Goal: Transaction & Acquisition: Purchase product/service

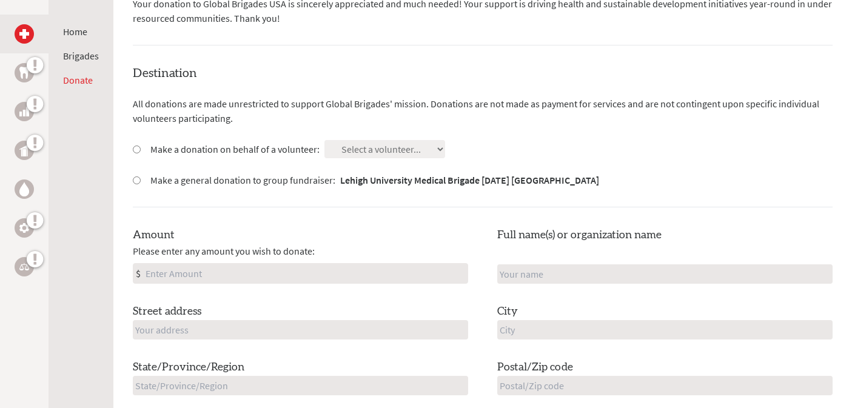
scroll to position [285, 0]
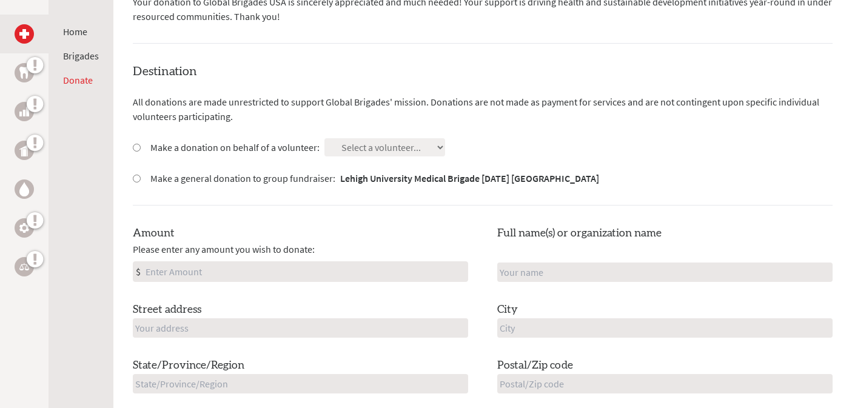
click at [263, 149] on label "Make a donation on behalf of a volunteer:" at bounding box center [234, 147] width 169 height 15
click at [141, 149] on input "Make a donation on behalf of a volunteer:" at bounding box center [137, 148] width 8 height 8
radio input "true"
click at [390, 155] on select "Select a volunteer... [PERSON_NAME] [PERSON_NAME] [PERSON_NAME] [PERSON_NAME] […" at bounding box center [384, 147] width 121 height 18
select select "C2EE821C-76C0-11F0-9E6E-42010A400005"
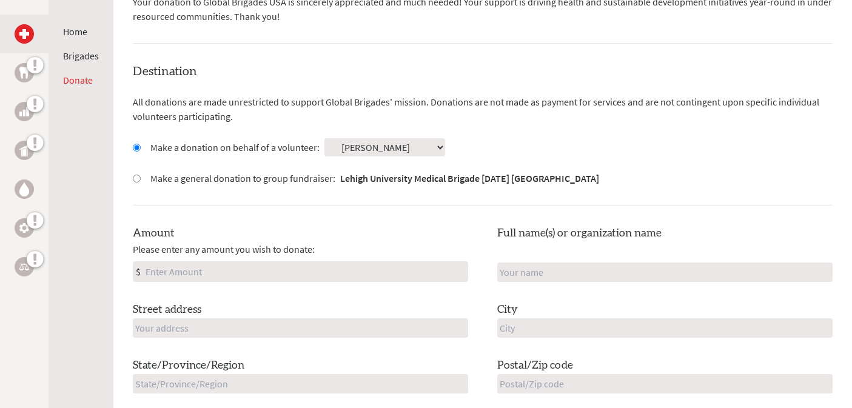
scroll to position [320, 0]
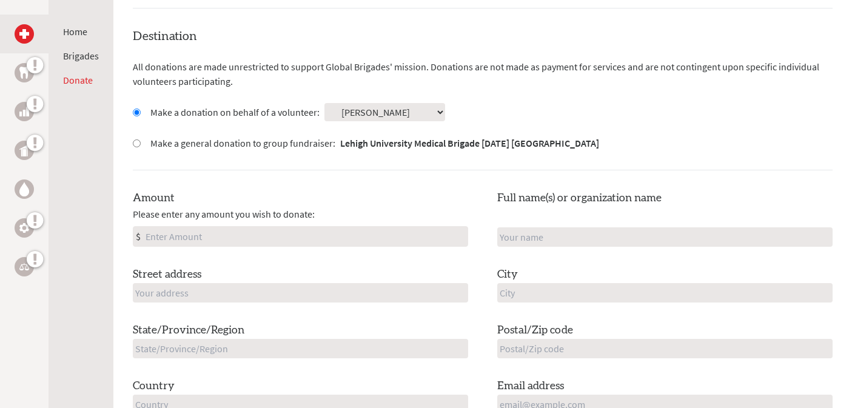
click at [207, 251] on div "Amount Please enter any amount you wish to donate: $ Full name(s) or organizati…" at bounding box center [483, 302] width 700 height 224
click at [207, 240] on input "Amount" at bounding box center [305, 236] width 324 height 19
type input "250"
click at [190, 291] on input "text" at bounding box center [300, 292] width 335 height 19
type input "[STREET_ADDRESS][MEDICAL_DATA]"
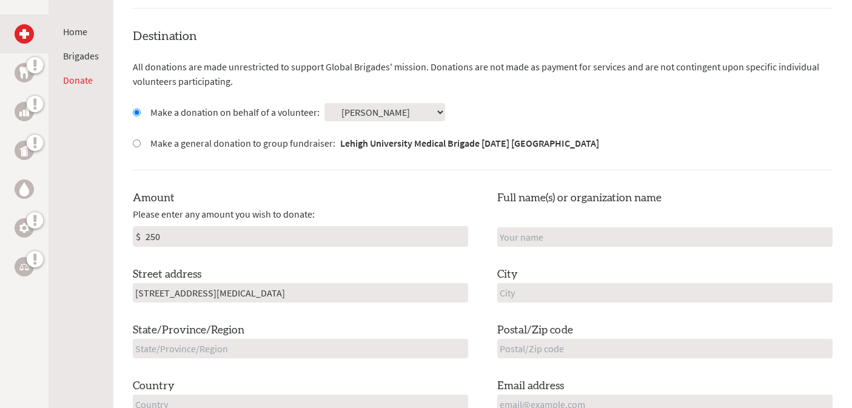
click at [569, 281] on div "City" at bounding box center [664, 284] width 335 height 36
click at [555, 293] on input "text" at bounding box center [664, 292] width 335 height 19
type input "Ardsley"
click at [568, 343] on input "text" at bounding box center [664, 348] width 335 height 19
type input "10502"
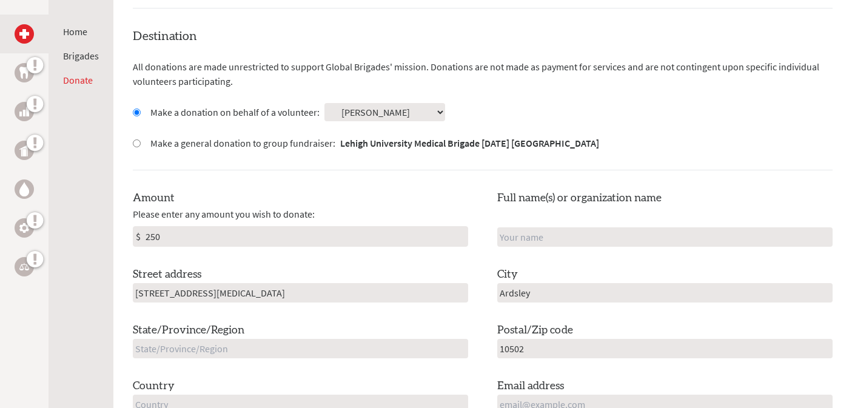
click at [401, 326] on div "State/Province/Region" at bounding box center [300, 340] width 335 height 36
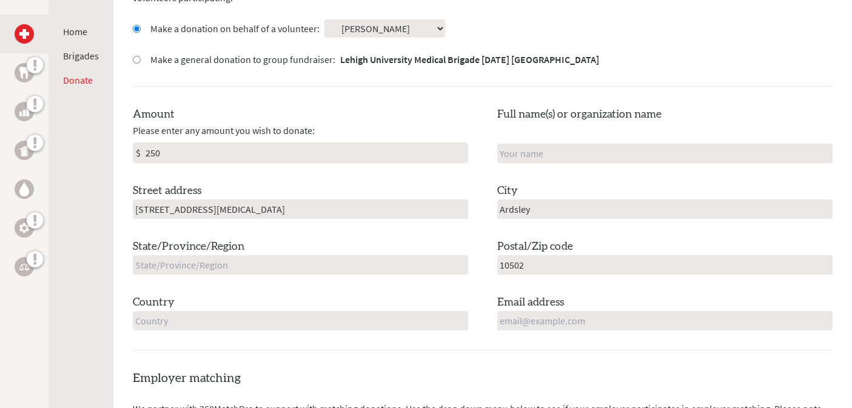
scroll to position [412, 0]
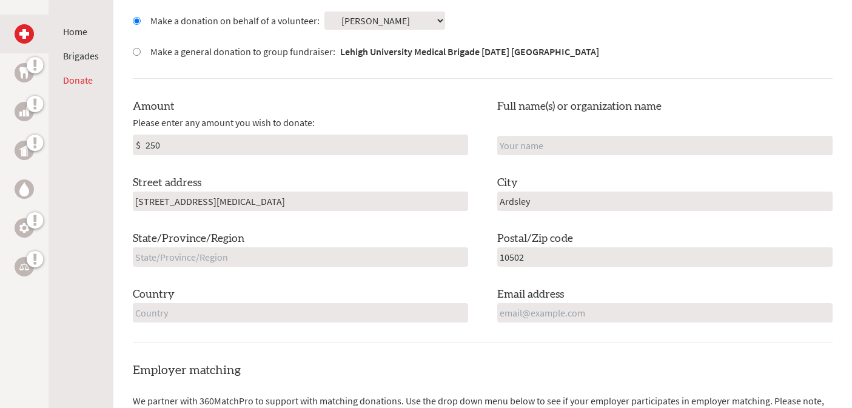
click at [288, 237] on div "State/Province/Region" at bounding box center [300, 248] width 335 height 36
click at [287, 255] on input "text" at bounding box center [300, 256] width 335 height 19
type input "[US_STATE]"
click at [173, 315] on input "text" at bounding box center [300, 312] width 335 height 19
type input "[GEOGRAPHIC_DATA]"
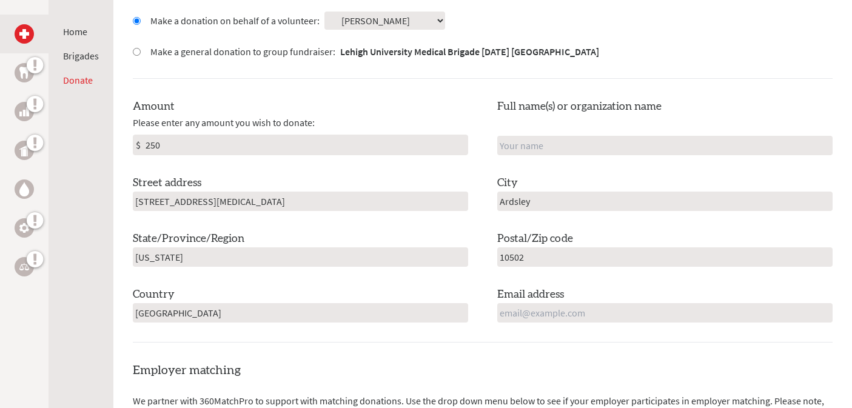
click at [583, 297] on div "Email address" at bounding box center [664, 304] width 335 height 36
click at [572, 309] on input "email" at bounding box center [664, 312] width 335 height 19
type input "dac"
click at [561, 146] on input "text" at bounding box center [664, 145] width 335 height 19
type input "[PERSON_NAME]"
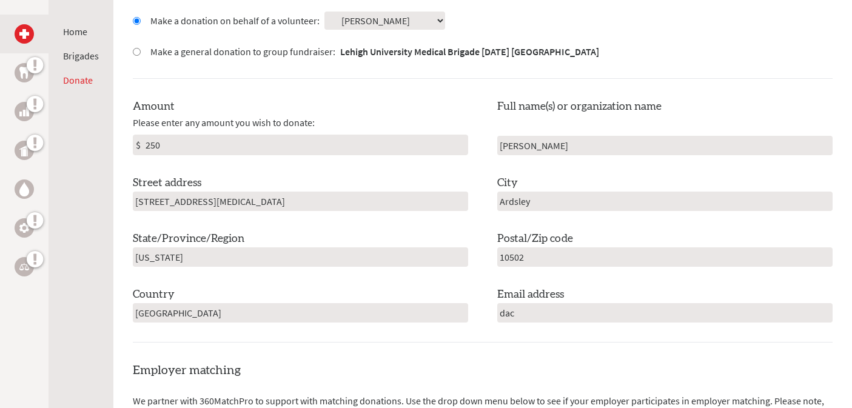
click at [516, 314] on input "dac" at bounding box center [664, 312] width 335 height 19
type input "[EMAIL_ADDRESS][DOMAIN_NAME]"
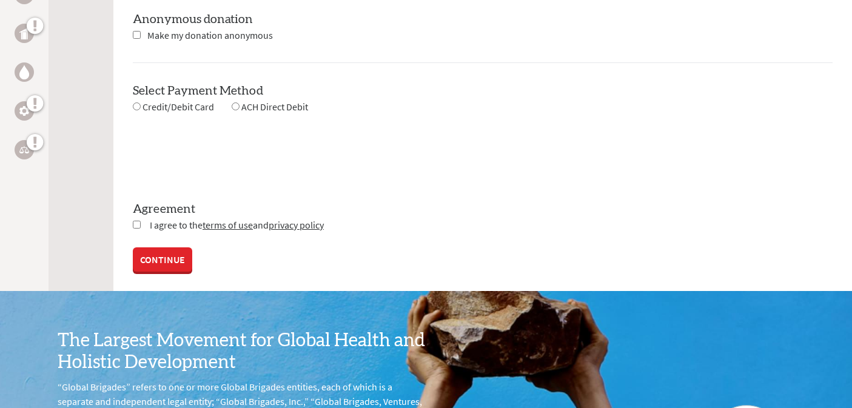
scroll to position [1170, 0]
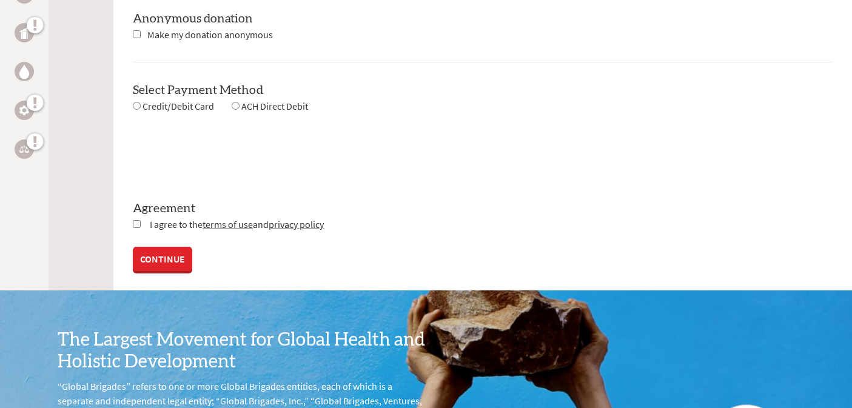
click at [237, 107] on input "radio" at bounding box center [236, 106] width 8 height 8
radio input "true"
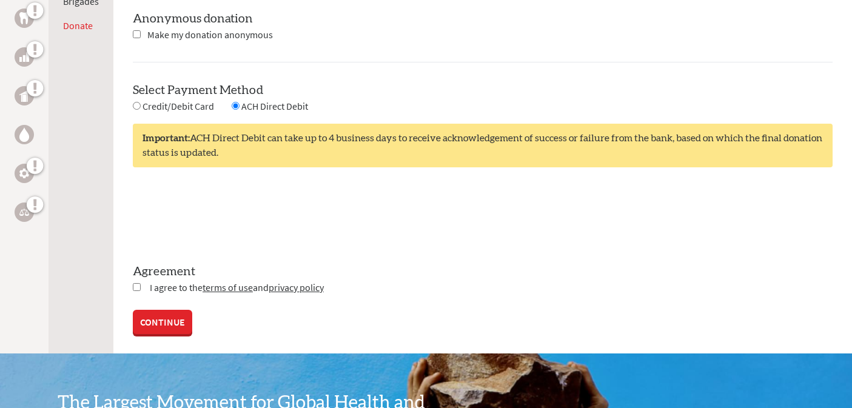
click at [136, 289] on input "checkbox" at bounding box center [137, 287] width 8 height 8
checkbox input "true"
click at [144, 311] on link "CONTINUE" at bounding box center [162, 323] width 59 height 24
